Goal: Information Seeking & Learning: Learn about a topic

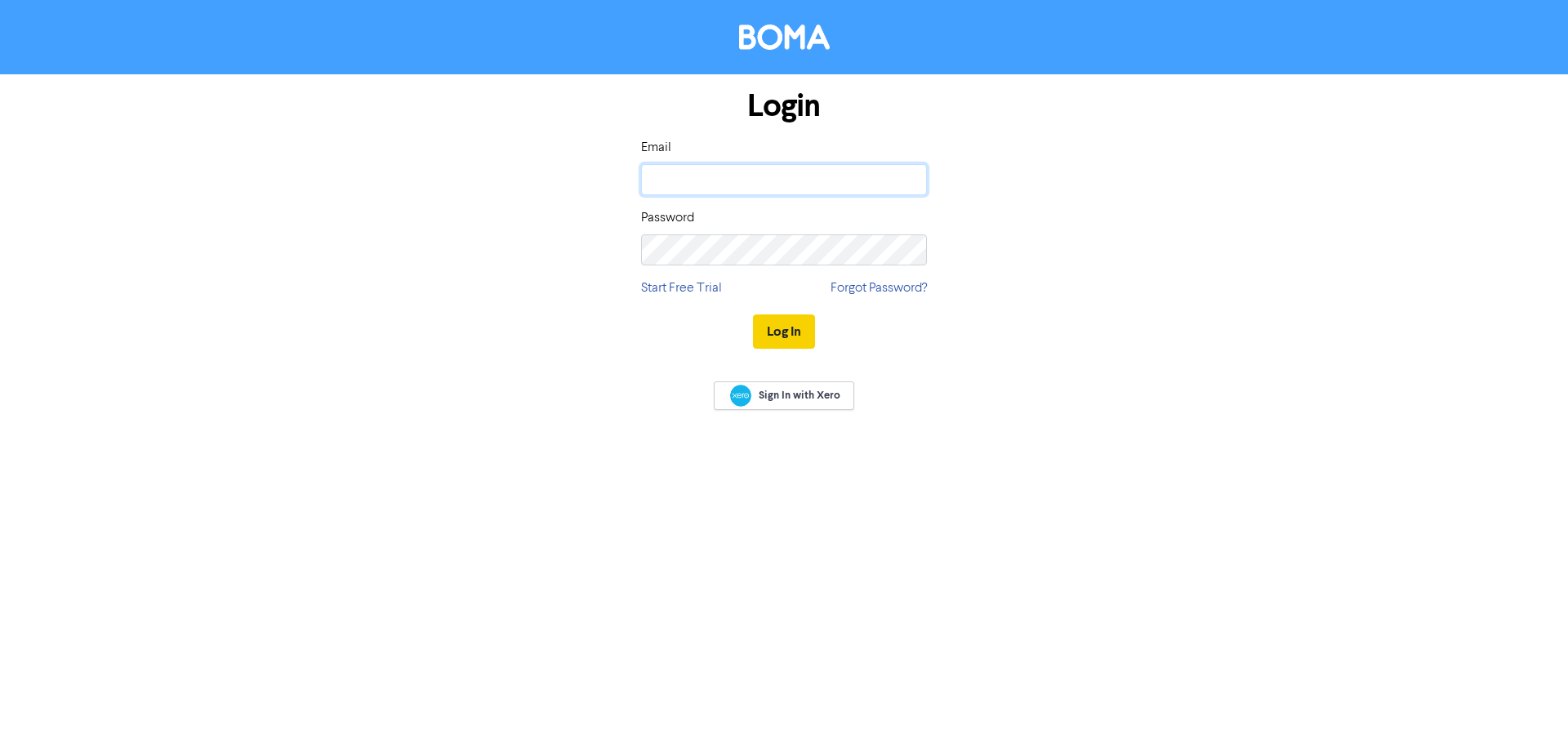
type input "[EMAIL_ADDRESS][DOMAIN_NAME]"
click at [807, 331] on button "Log In" at bounding box center [784, 332] width 62 height 35
type input "[EMAIL_ADDRESS][DOMAIN_NAME]"
drag, startPoint x: 782, startPoint y: 320, endPoint x: 722, endPoint y: 199, distance: 135.1
click at [778, 320] on button "Log In" at bounding box center [784, 332] width 62 height 35
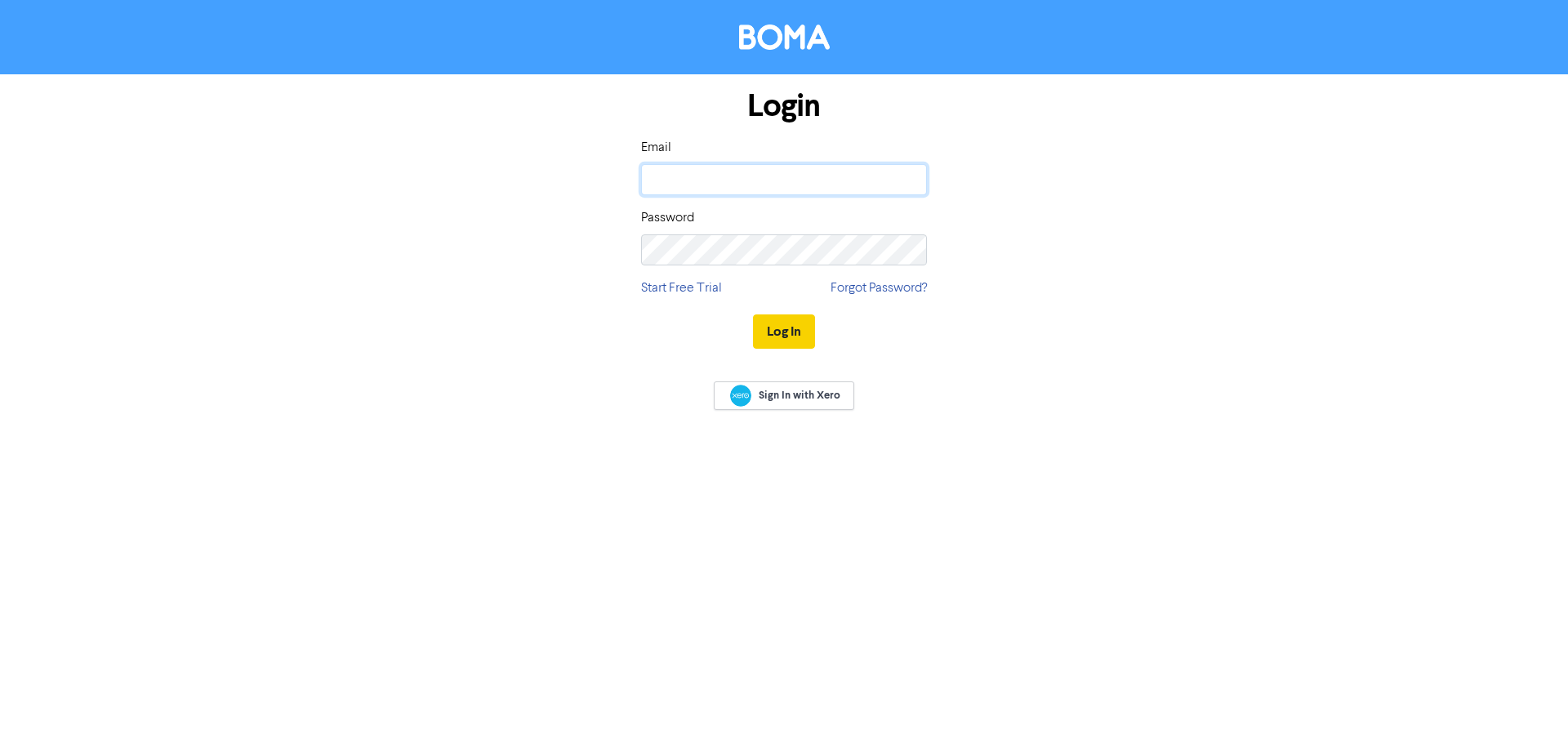
type input "[EMAIL_ADDRESS][DOMAIN_NAME]"
click at [784, 334] on button "Log In" at bounding box center [784, 332] width 62 height 35
